Goal: Information Seeking & Learning: Learn about a topic

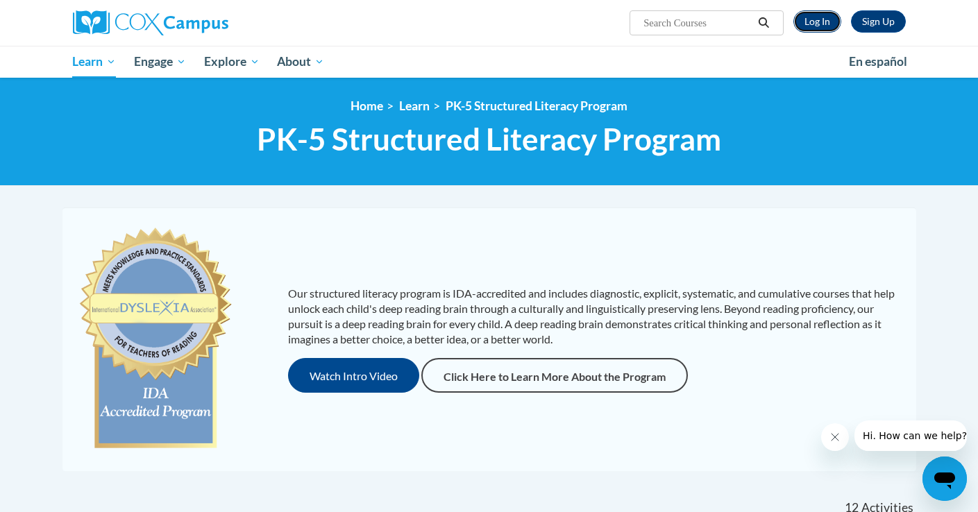
click at [819, 31] on link "Log In" at bounding box center [817, 21] width 48 height 22
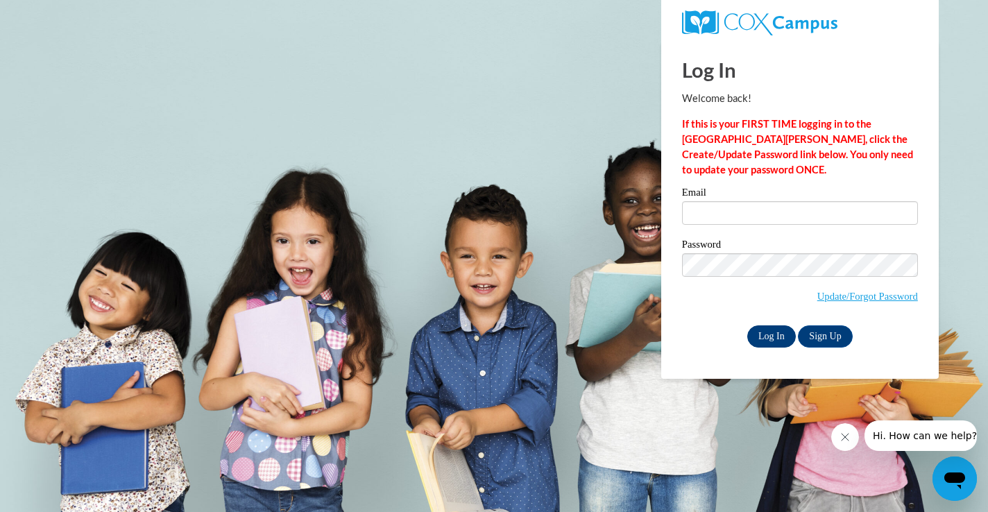
type input "[EMAIL_ADDRESS][PERSON_NAME][PERSON_NAME][DOMAIN_NAME]"
click at [774, 329] on input "Log In" at bounding box center [771, 336] width 49 height 22
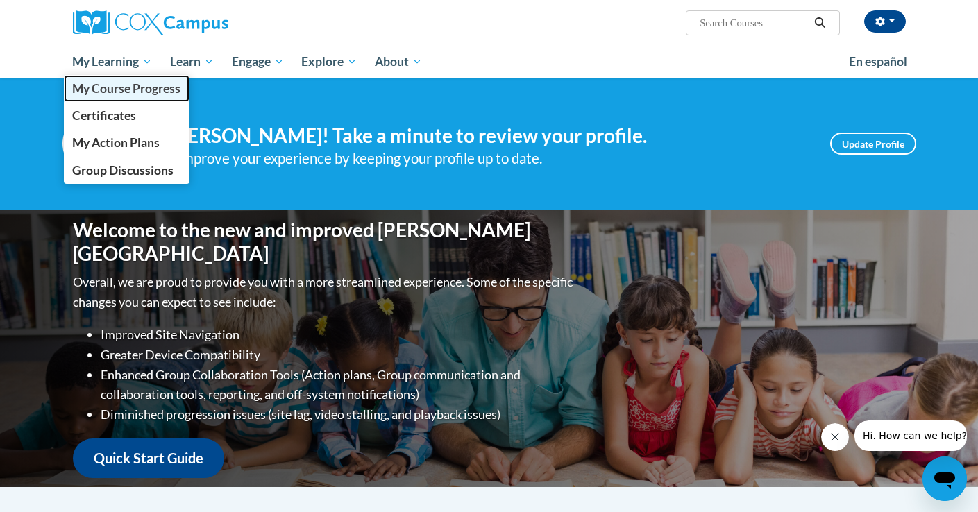
click at [120, 87] on span "My Course Progress" at bounding box center [126, 88] width 108 height 15
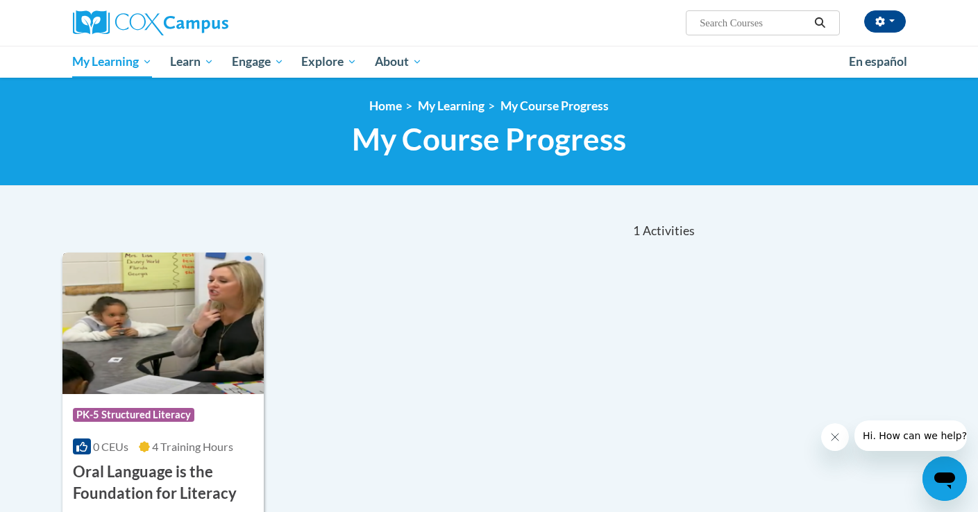
click at [203, 330] on img at bounding box center [163, 324] width 202 height 142
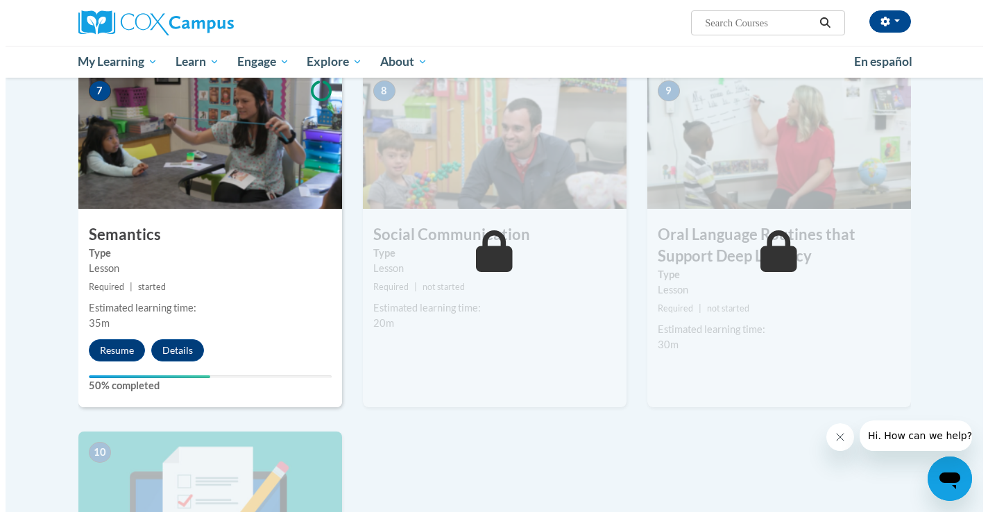
scroll to position [919, 0]
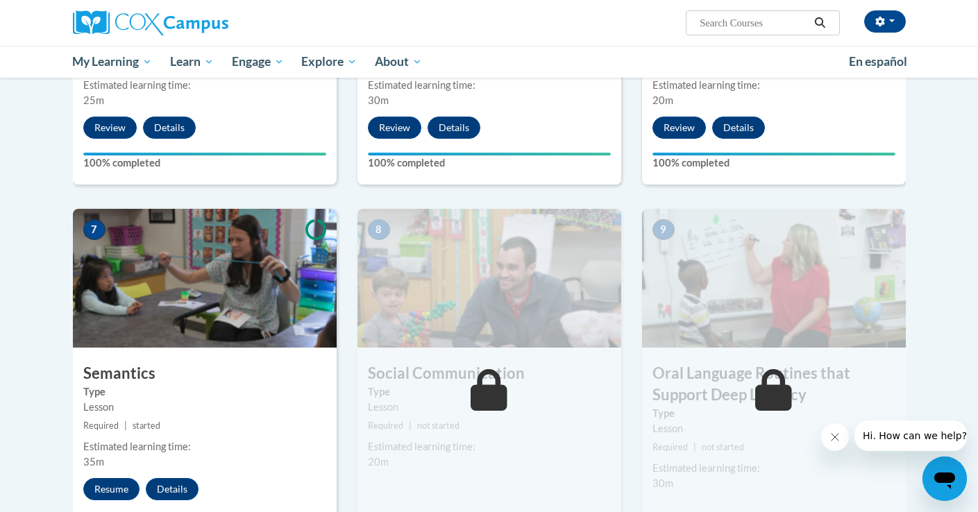
click at [130, 291] on img at bounding box center [205, 278] width 264 height 139
click at [116, 484] on button "Resume" at bounding box center [111, 489] width 56 height 22
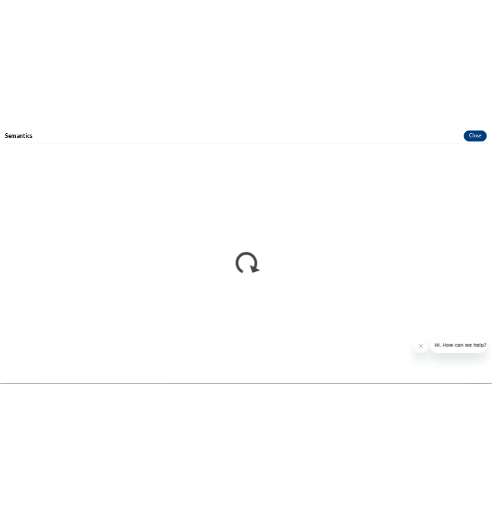
scroll to position [0, 0]
